Goal: Book appointment/travel/reservation

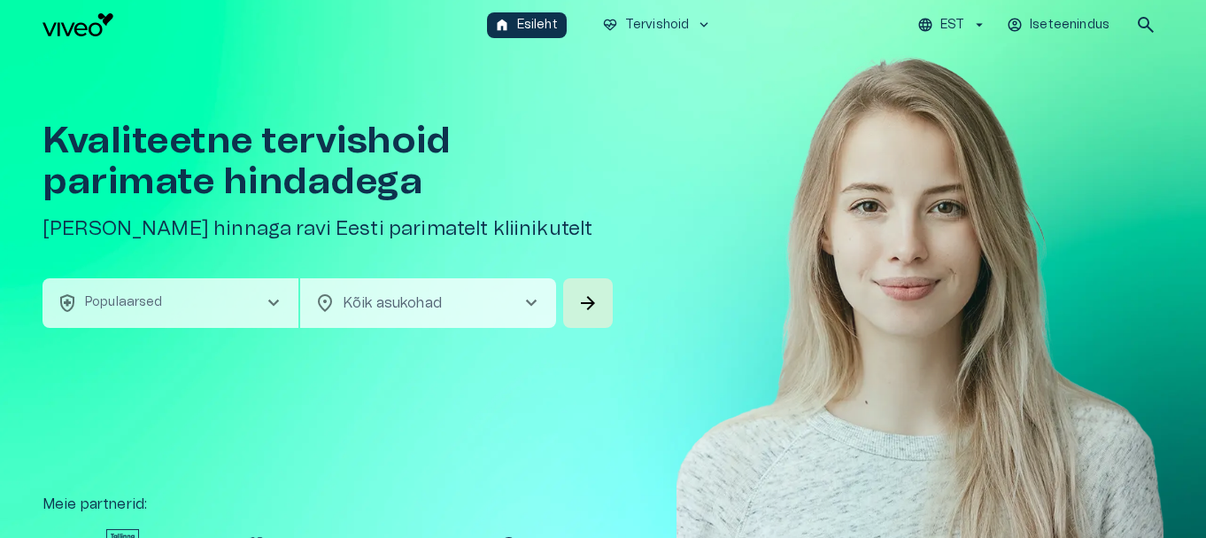
click at [276, 299] on span "chevron_right" at bounding box center [273, 302] width 21 height 21
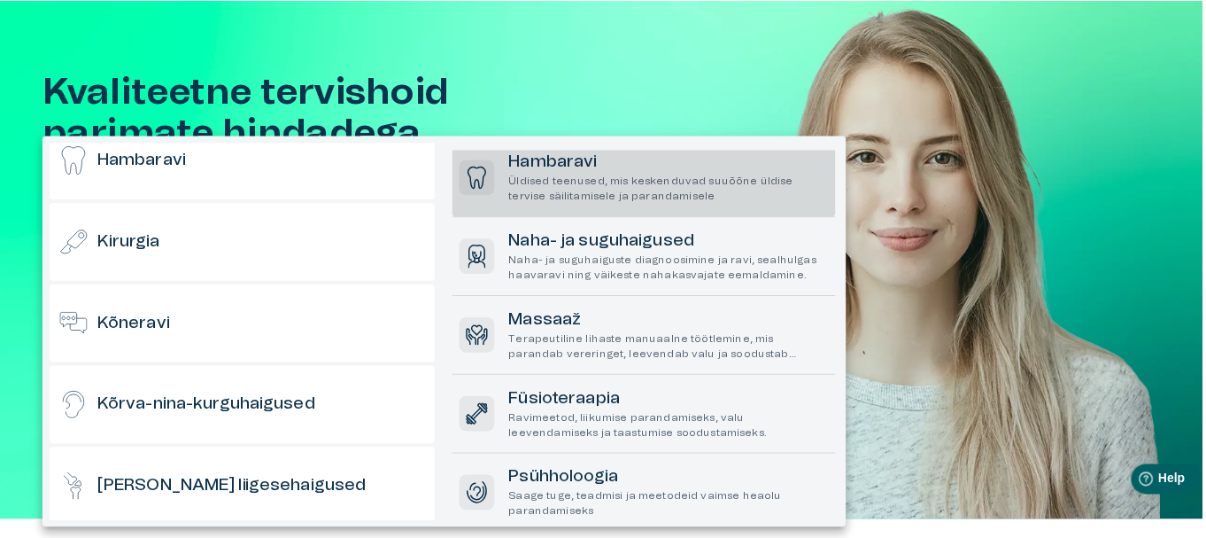
scroll to position [89, 0]
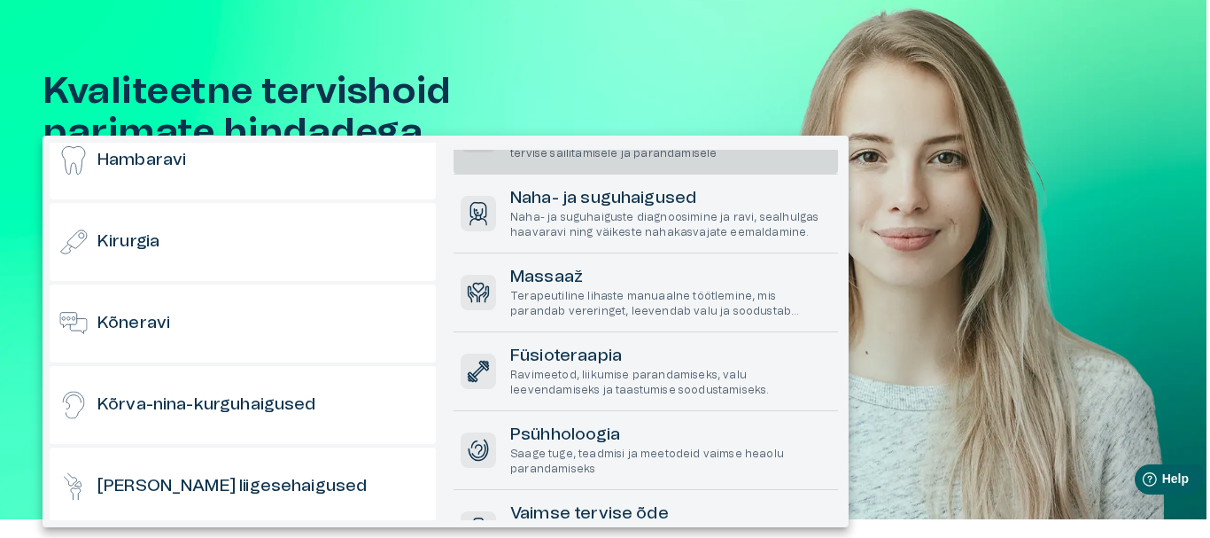
click at [551, 216] on p "Naha- ja suguhaiguste diagnoosimine ja ravi, sealhulgas haavaravi ning väikeste…" at bounding box center [670, 225] width 321 height 30
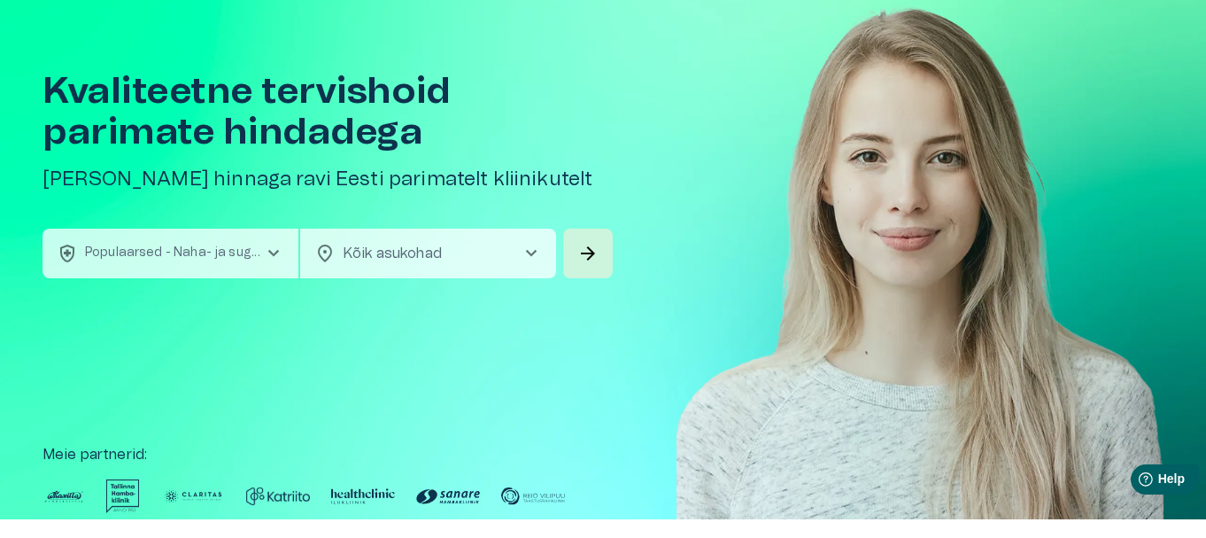
click at [282, 254] on span "chevron_right" at bounding box center [273, 253] width 21 height 21
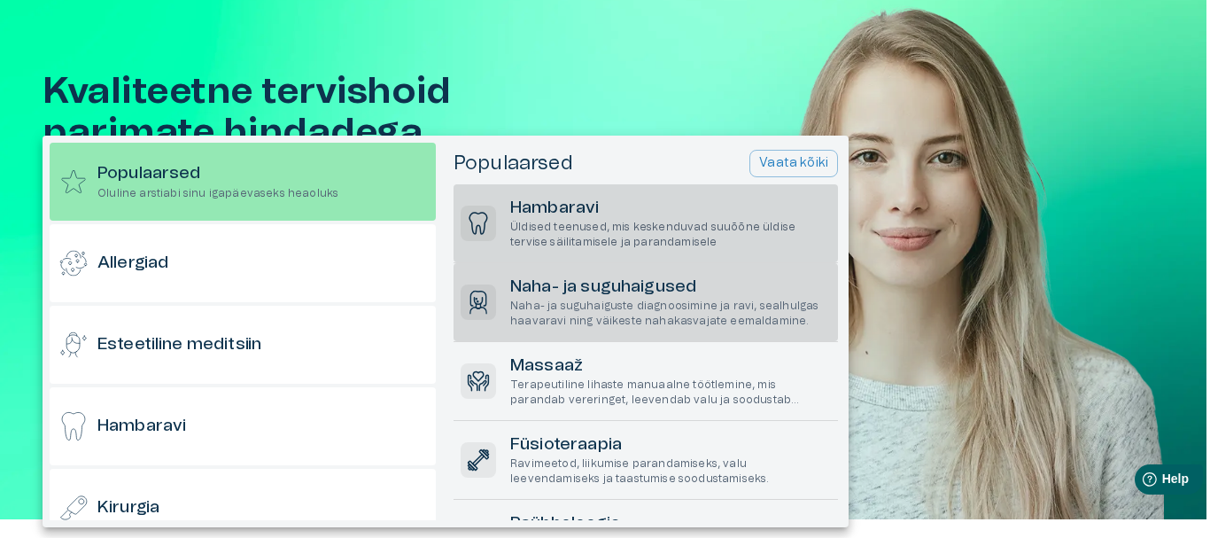
click at [554, 202] on h6 "Hambaravi" at bounding box center [670, 209] width 321 height 24
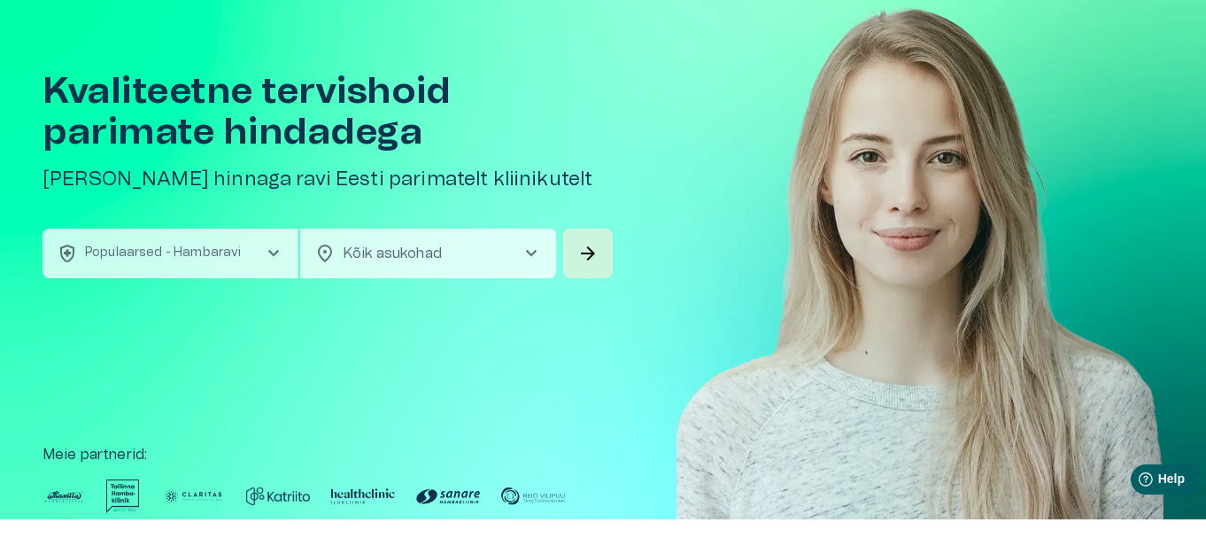
click at [528, 258] on span "chevron_right" at bounding box center [531, 253] width 21 height 21
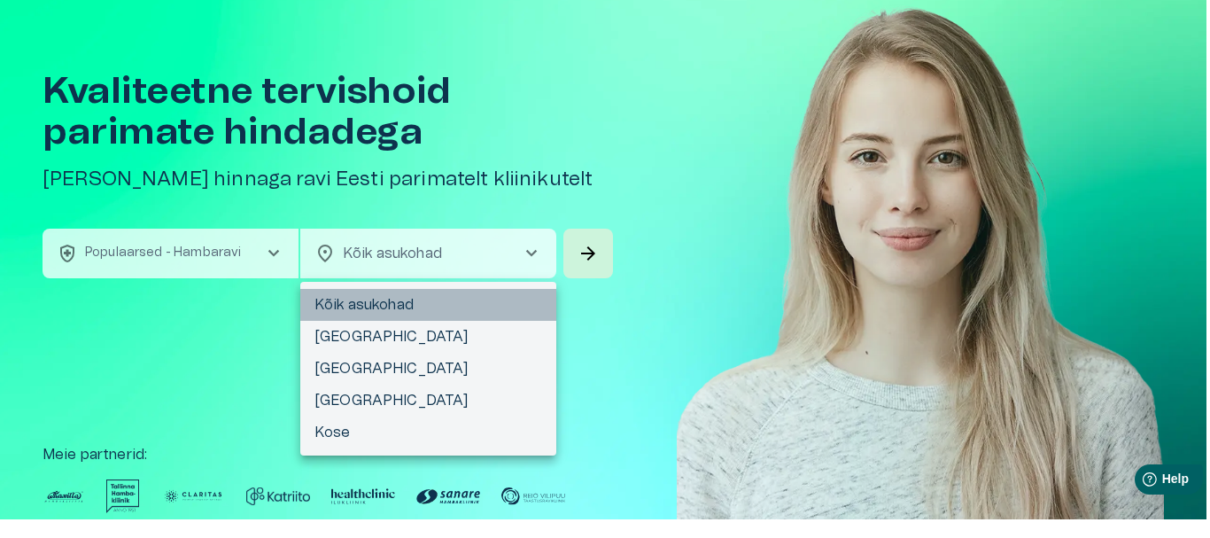
drag, startPoint x: 411, startPoint y: 302, endPoint x: 435, endPoint y: 306, distance: 24.2
click at [411, 303] on li "Kõik asukohad" at bounding box center [428, 305] width 256 height 32
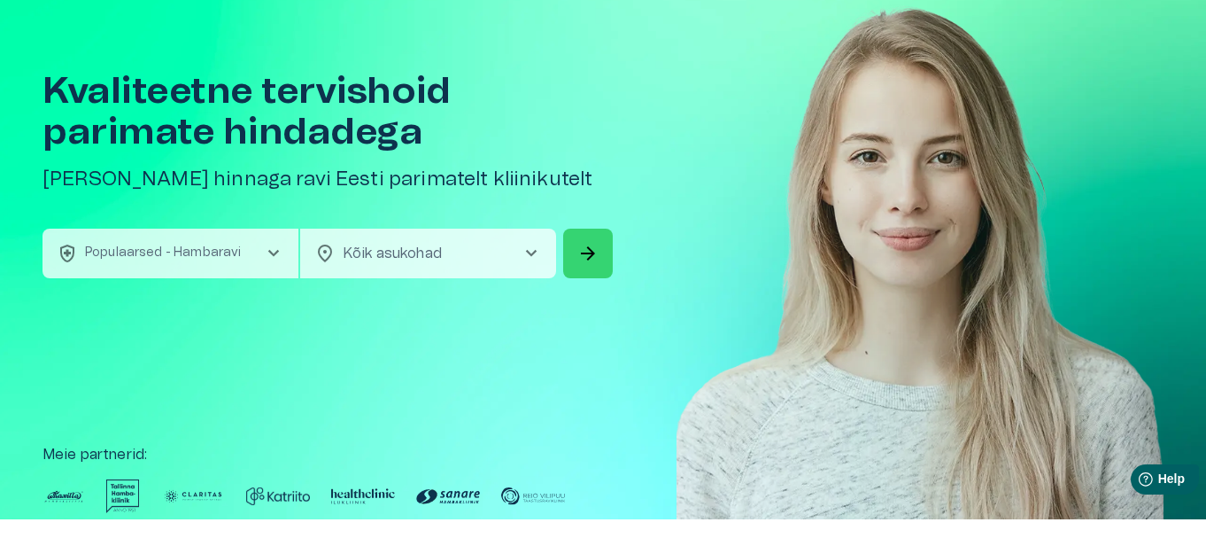
click at [596, 252] on span "arrow_forward" at bounding box center [587, 253] width 21 height 21
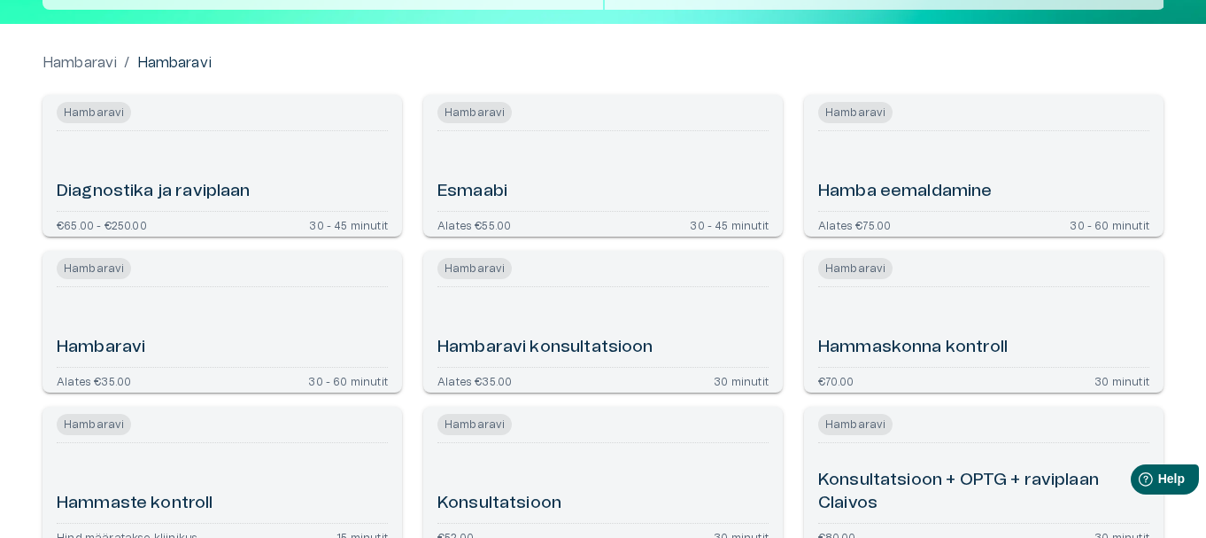
scroll to position [177, 0]
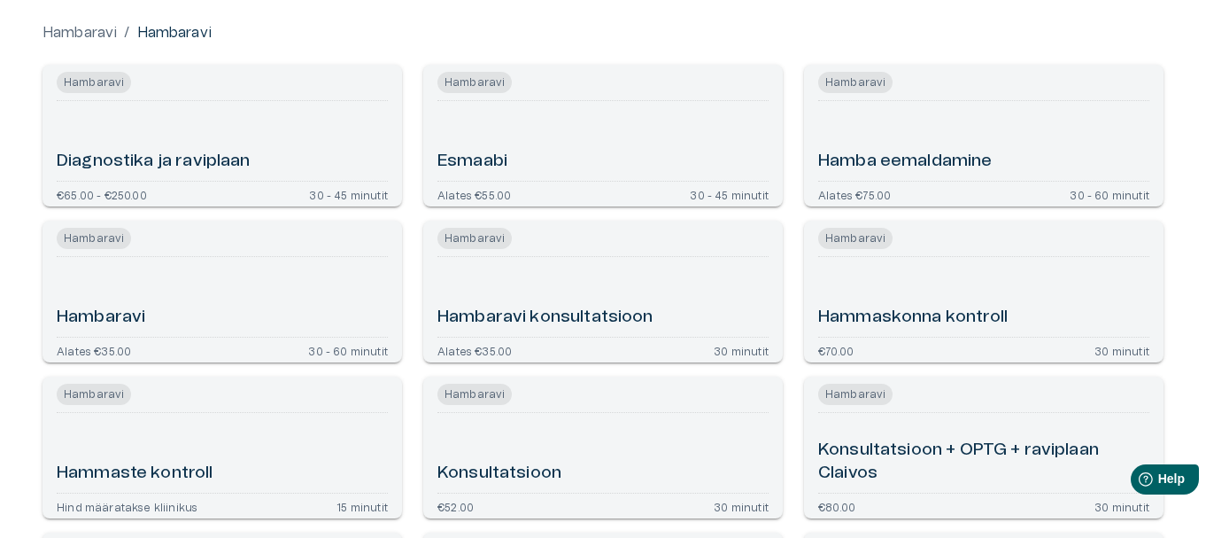
click at [151, 156] on h6 "Diagnostika ja raviplaan" at bounding box center [154, 162] width 194 height 24
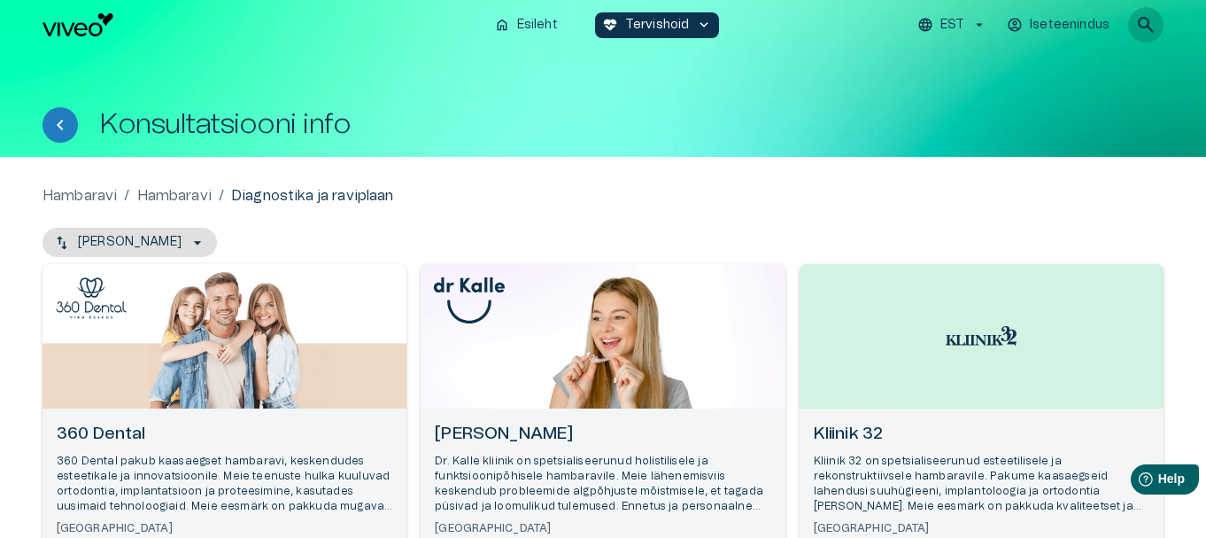
click at [1145, 19] on span "search" at bounding box center [1145, 24] width 21 height 21
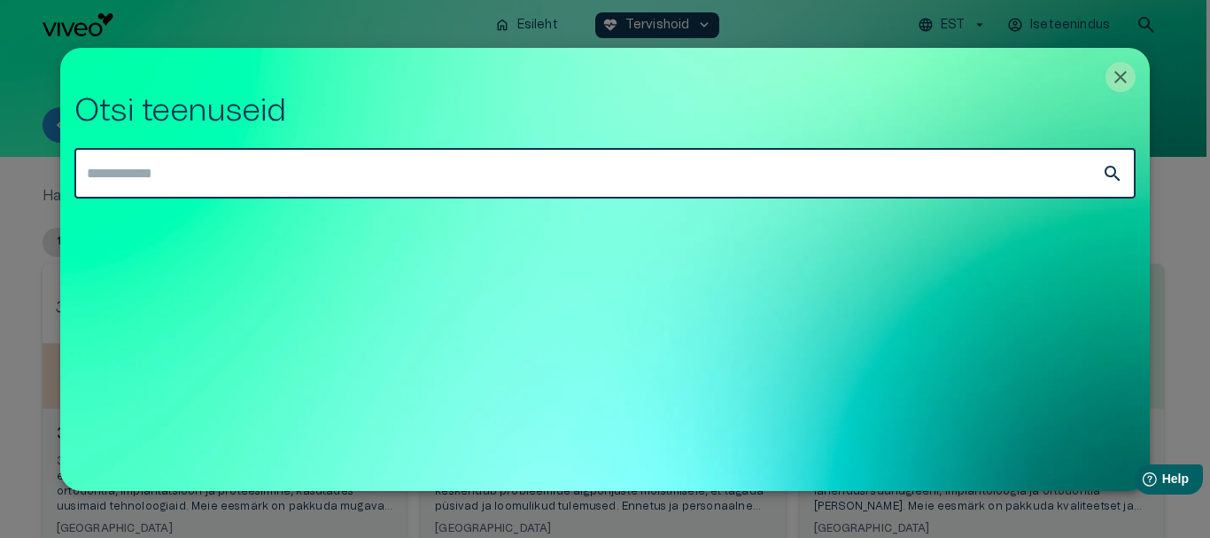
click at [200, 163] on input "text" at bounding box center [587, 174] width 1026 height 50
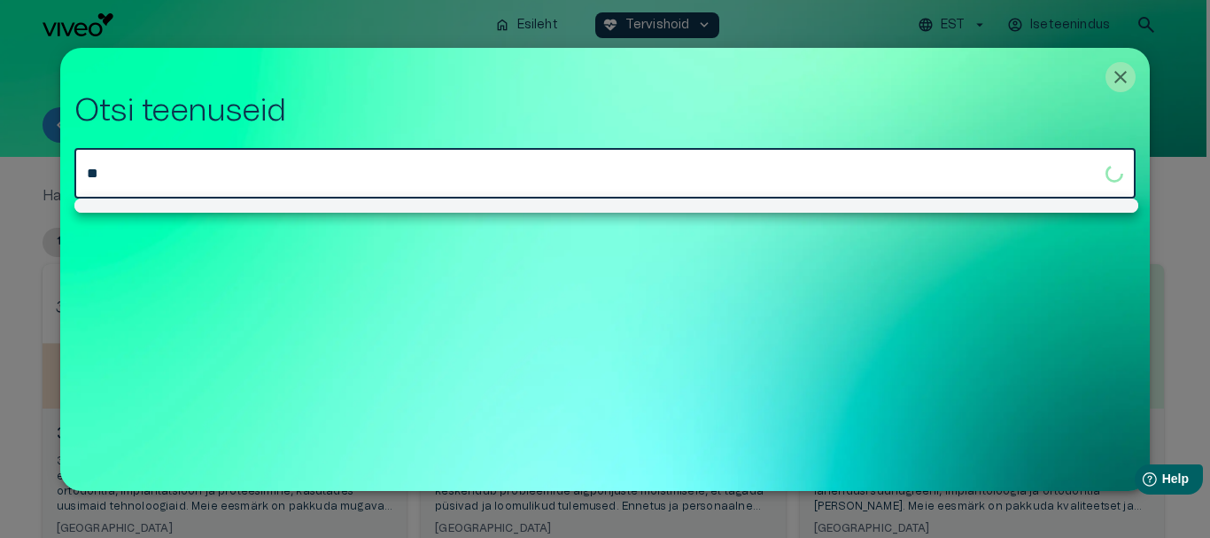
type input "*"
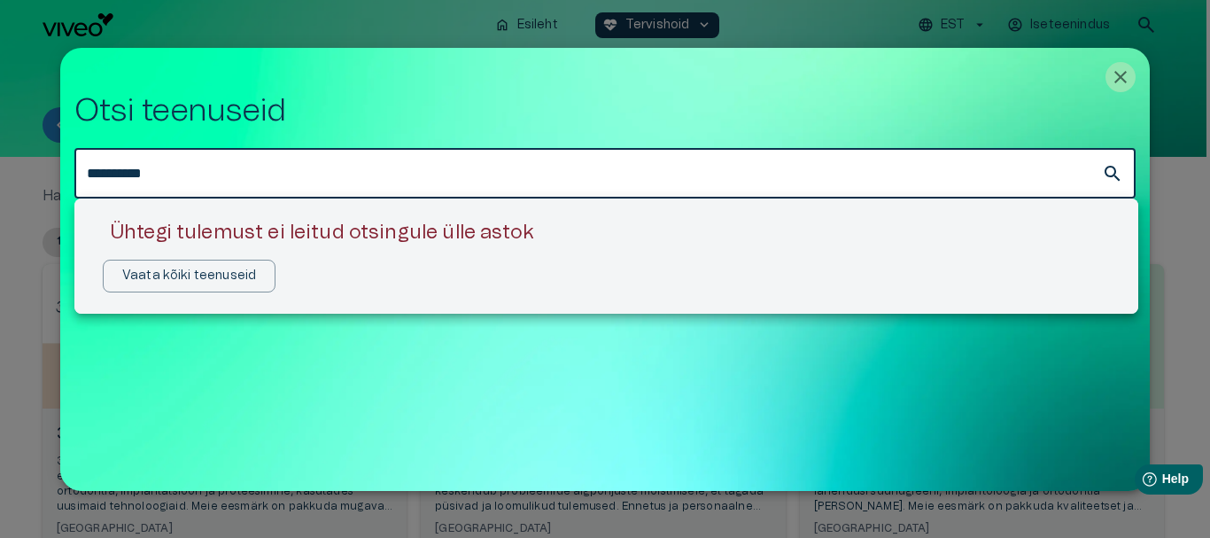
type input "**********"
click at [1111, 77] on div at bounding box center [605, 269] width 1210 height 538
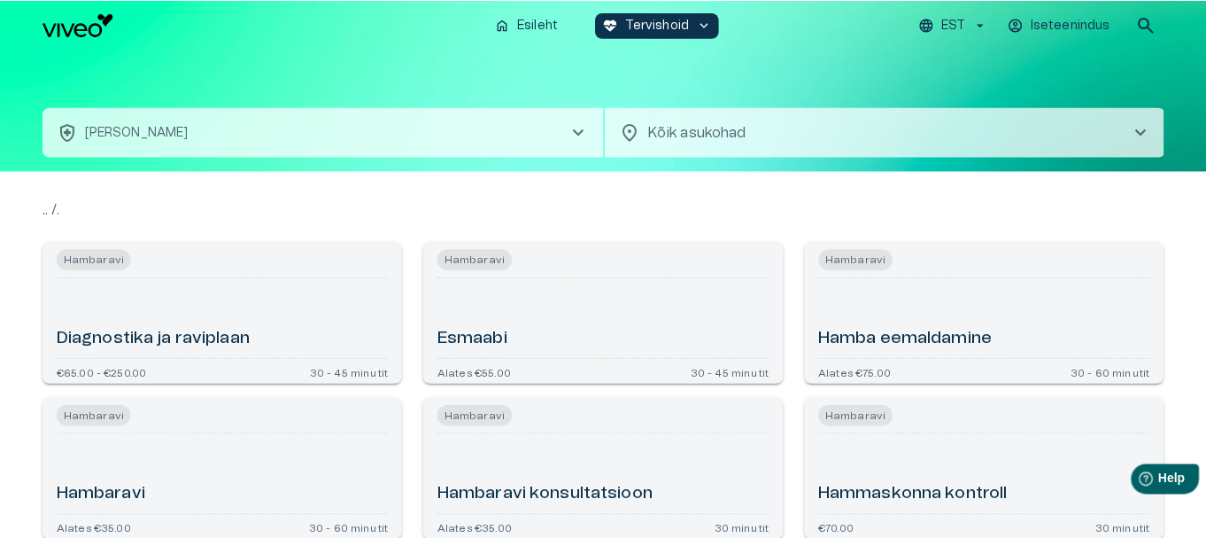
scroll to position [298, 0]
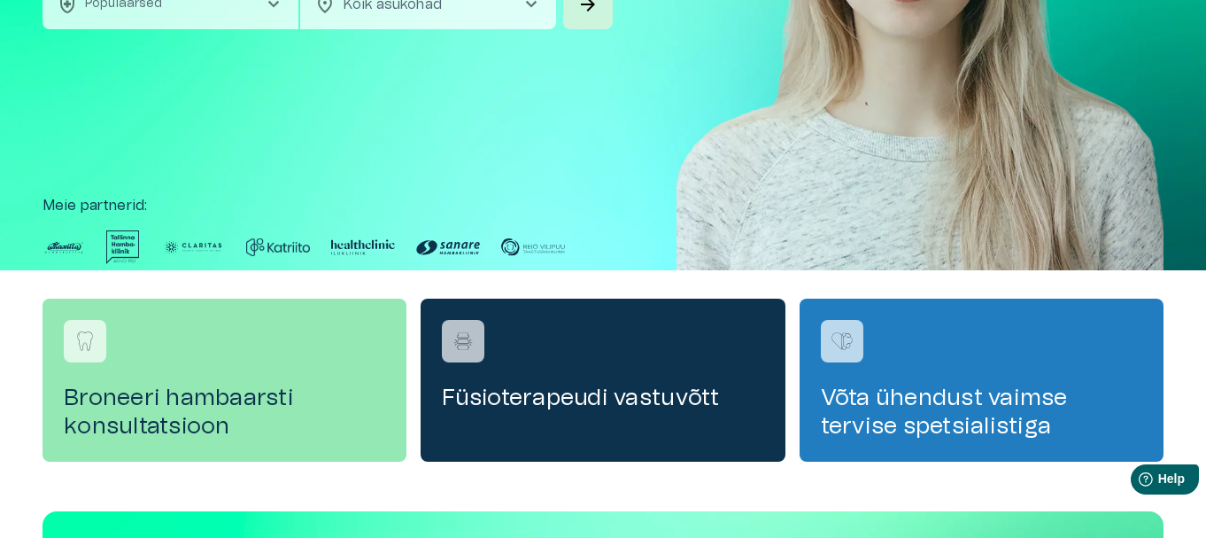
scroll to position [50, 0]
